Goal: Task Accomplishment & Management: Manage account settings

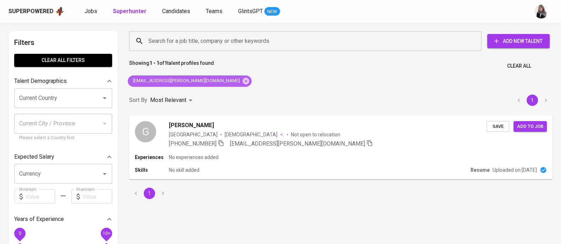
click at [243, 82] on icon at bounding box center [246, 81] width 6 height 6
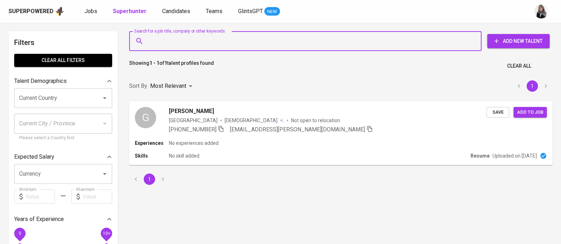
click at [225, 44] on input "Search for a job title, company or other keywords" at bounding box center [306, 40] width 321 height 13
paste input "[EMAIL_ADDRESS][DOMAIN_NAME]"
type input "[EMAIL_ADDRESS][DOMAIN_NAME]"
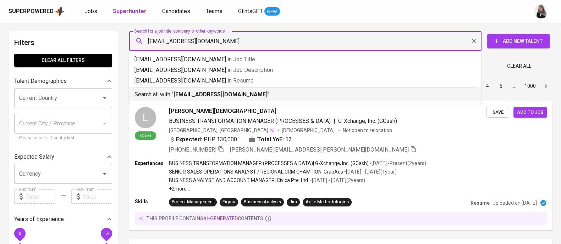
click at [256, 101] on li "Search all with " [EMAIL_ADDRESS][DOMAIN_NAME] "" at bounding box center [305, 94] width 352 height 14
click at [256, 97] on div "Sort By Most Relevant MOST_RELEVANT 1 2 3 4 5 … 1000" at bounding box center [341, 87] width 432 height 22
click at [362, 91] on div "Sort By Most Relevant MOST_RELEVANT 1 2 3 4 5 … 1000" at bounding box center [341, 87] width 432 height 22
click at [190, 91] on div "Sort By Most Relevant MOST_RELEVANT 1 2 3 4 5 … 1000" at bounding box center [341, 87] width 432 height 22
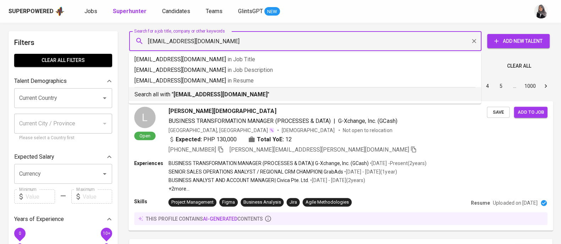
click at [190, 91] on div "Sort By Most Relevant MOST_RELEVANT 1 2 3 4 5 … 1000" at bounding box center [341, 87] width 432 height 22
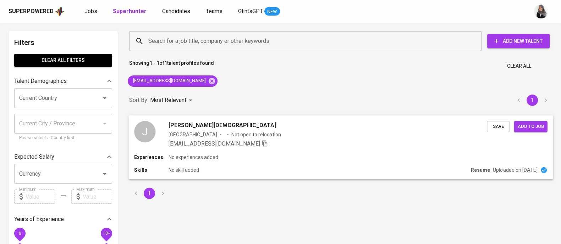
click at [311, 159] on div "Experiences No experiences added" at bounding box center [340, 157] width 413 height 7
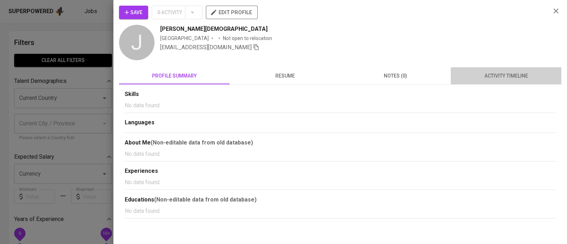
click at [503, 79] on span "activity timeline" at bounding box center [506, 76] width 102 height 9
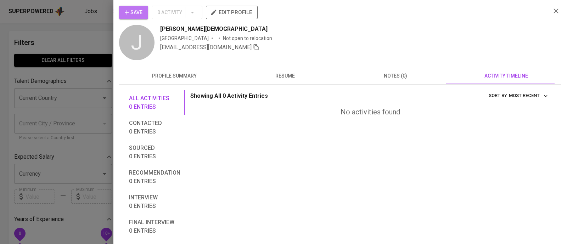
click at [136, 14] on span "Save" at bounding box center [134, 12] width 18 height 9
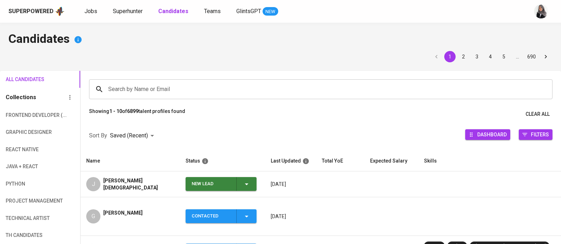
scroll to position [59, 0]
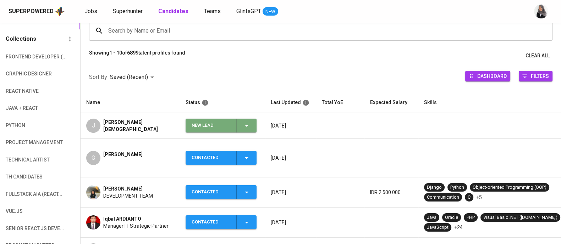
click at [246, 120] on div "New Lead" at bounding box center [220, 126] width 59 height 14
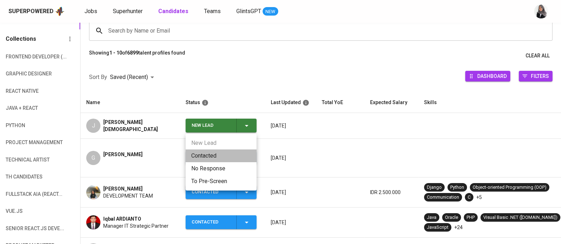
click at [202, 153] on li "Contacted" at bounding box center [220, 156] width 71 height 13
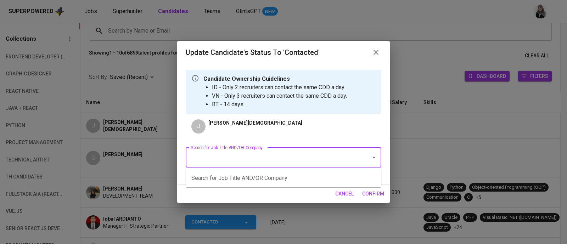
click at [280, 161] on input "Search for Job Title AND/OR Company" at bounding box center [273, 157] width 169 height 13
type input "product"
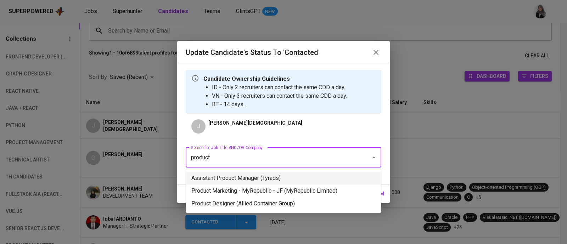
click at [311, 177] on li "Assistant Product Manager (Tyrads)" at bounding box center [284, 178] width 196 height 13
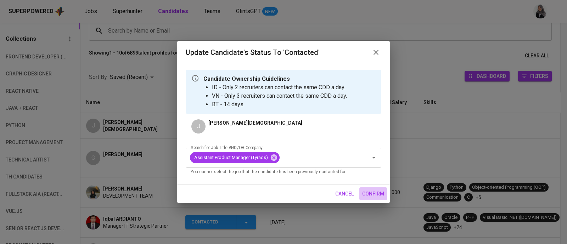
click at [370, 192] on span "confirm" at bounding box center [373, 194] width 22 height 9
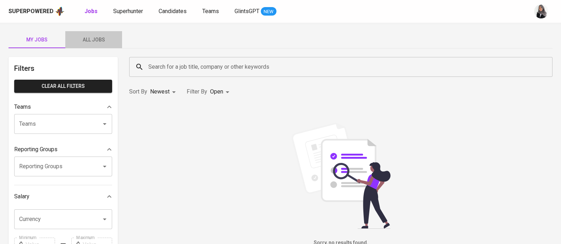
click at [93, 47] on button "All Jobs" at bounding box center [93, 39] width 57 height 17
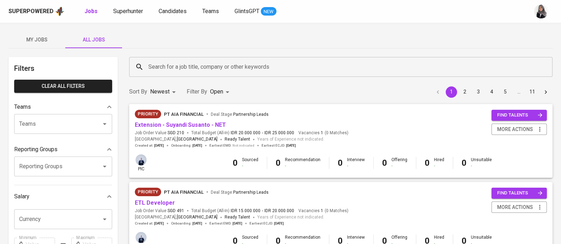
click at [221, 67] on input "Search for a job title, company or other keywords" at bounding box center [342, 66] width 392 height 13
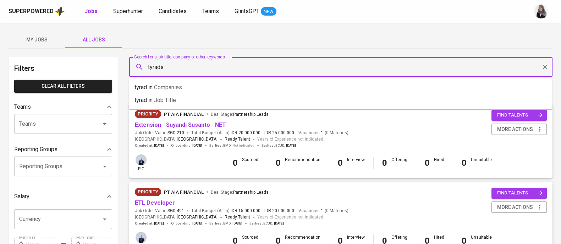
type input "tyrads"
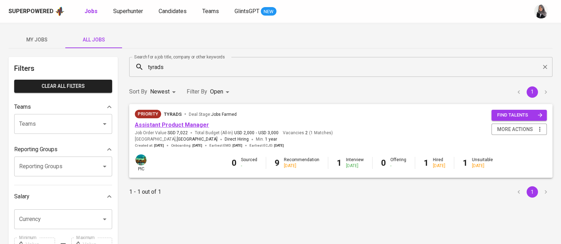
click at [184, 123] on link "Assistant Product Manager" at bounding box center [172, 125] width 74 height 7
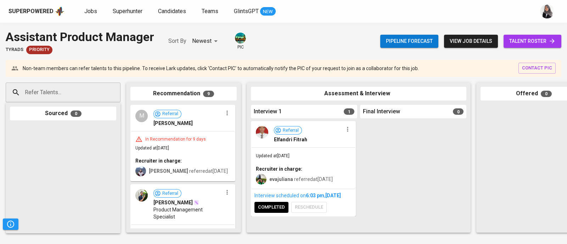
scroll to position [0, 277]
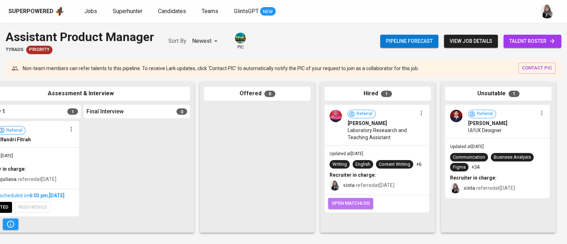
click at [341, 204] on span "open matchlog" at bounding box center [351, 204] width 38 height 8
